Goal: Browse casually

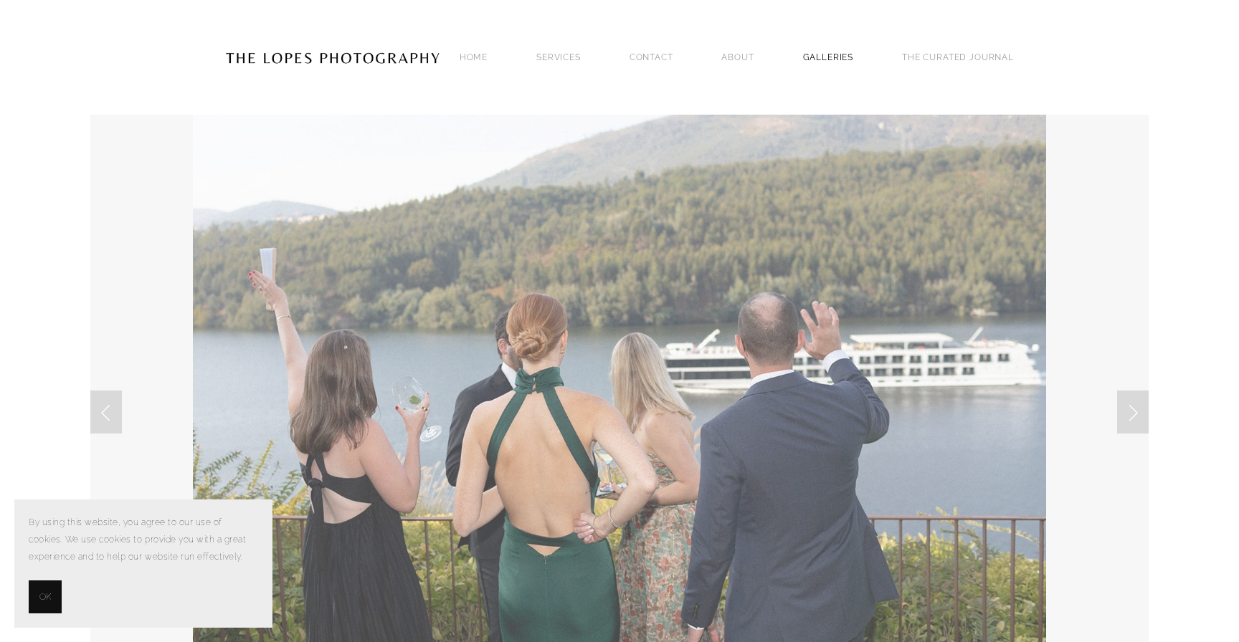
click at [839, 56] on link "GALLERIES" at bounding box center [828, 56] width 51 height 19
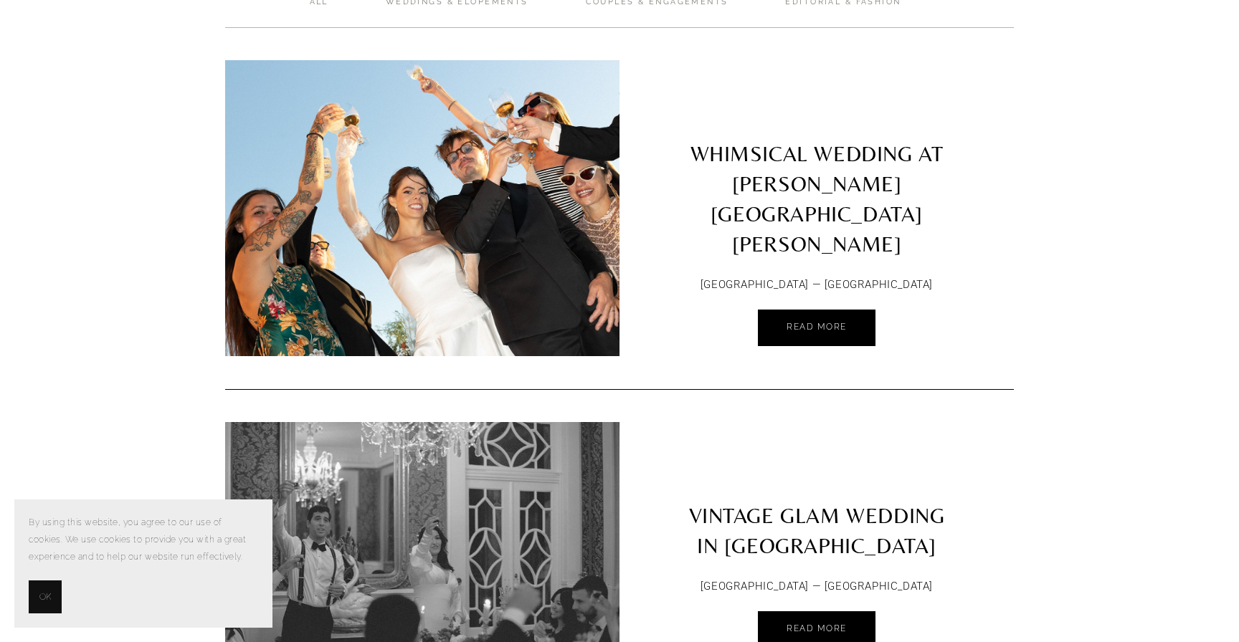
scroll to position [59, 0]
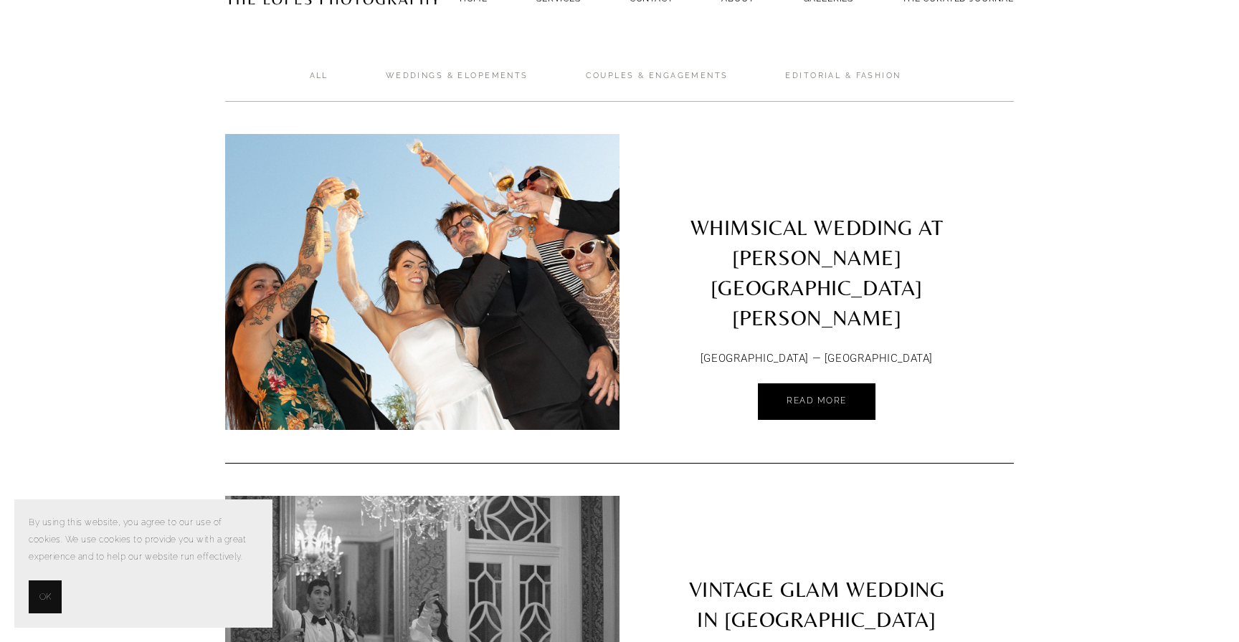
click at [791, 237] on link "WHIMSICAL WEDDING AT PALÁCIO DE TANCOS LISBON" at bounding box center [816, 237] width 394 height 206
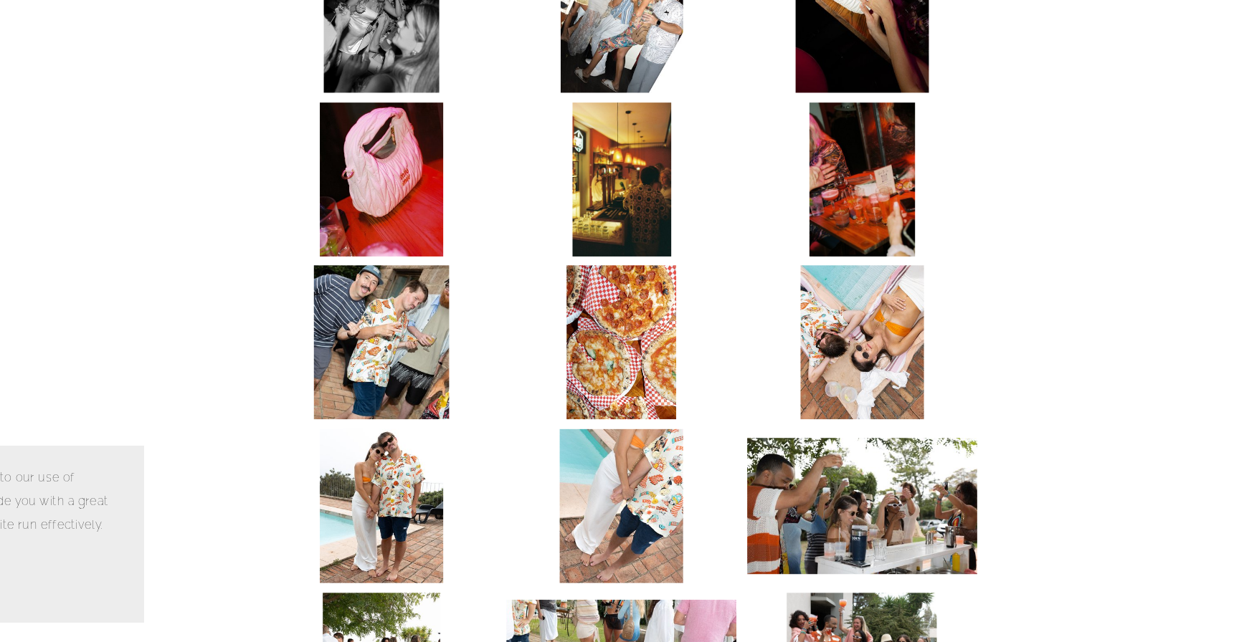
scroll to position [645, 0]
